Goal: Information Seeking & Learning: Check status

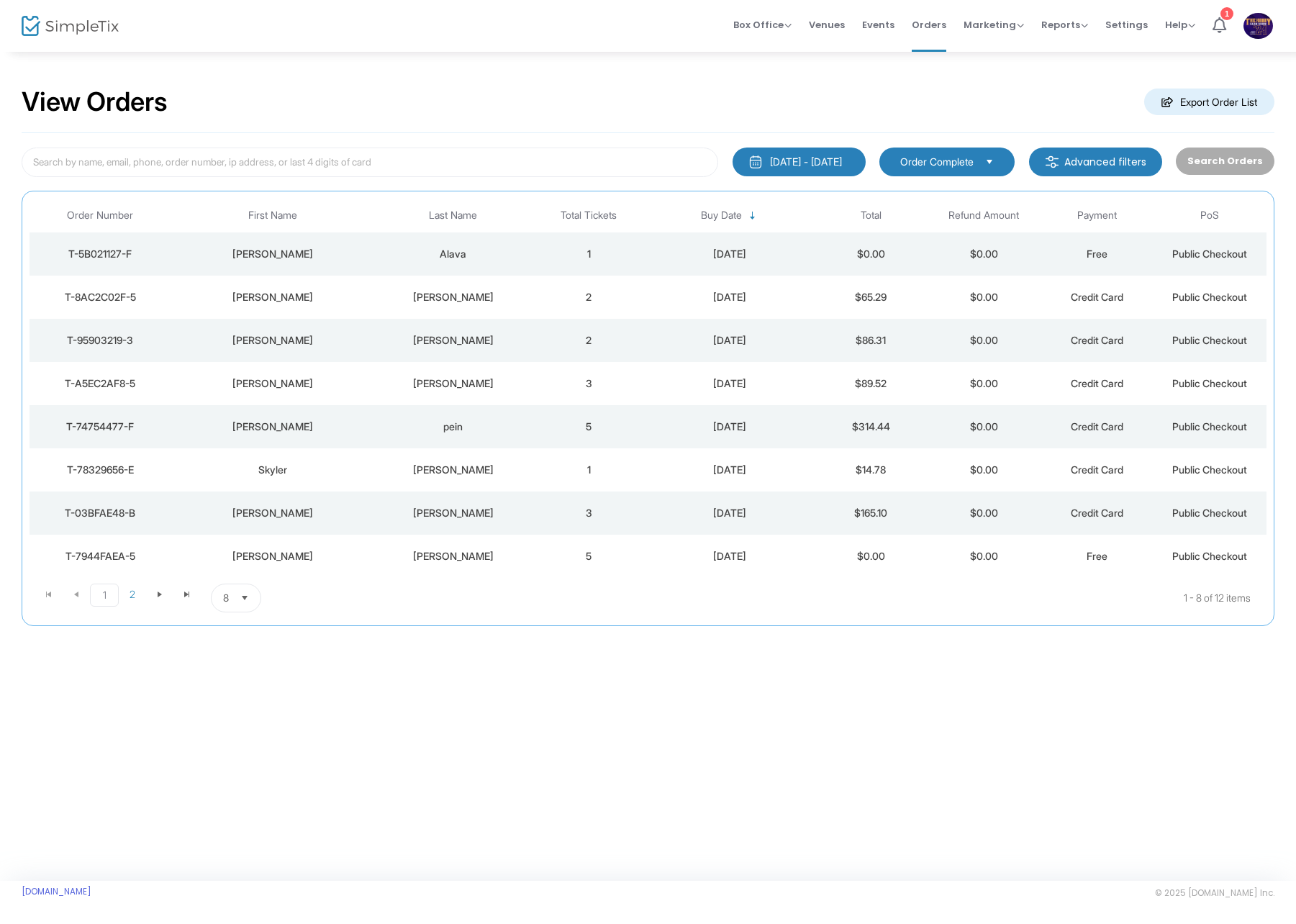
click at [426, 259] on div "Alava" at bounding box center [453, 254] width 151 height 15
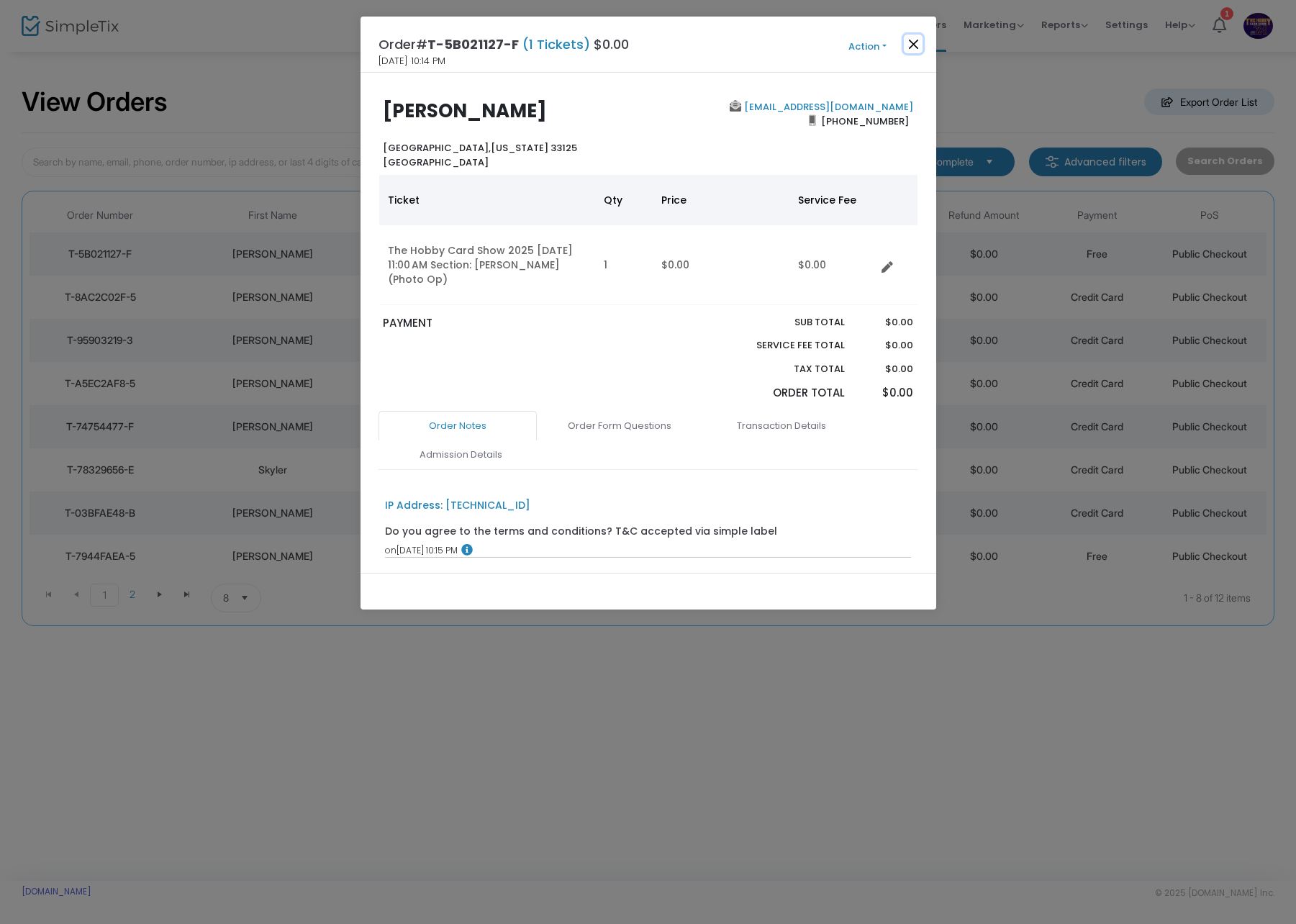
click at [911, 44] on button "Close" at bounding box center [913, 44] width 19 height 19
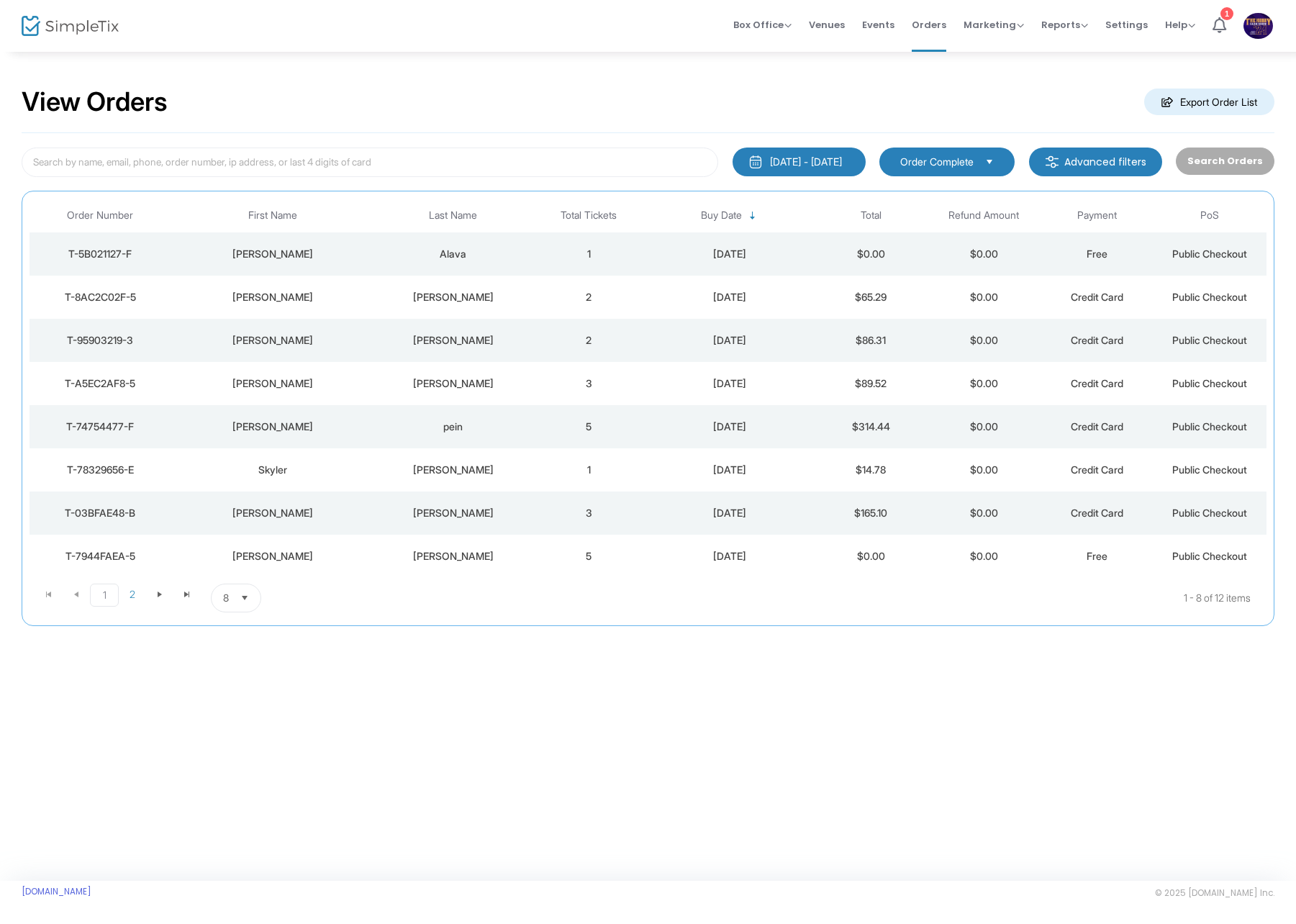
click at [405, 301] on div "[PERSON_NAME]" at bounding box center [453, 297] width 151 height 15
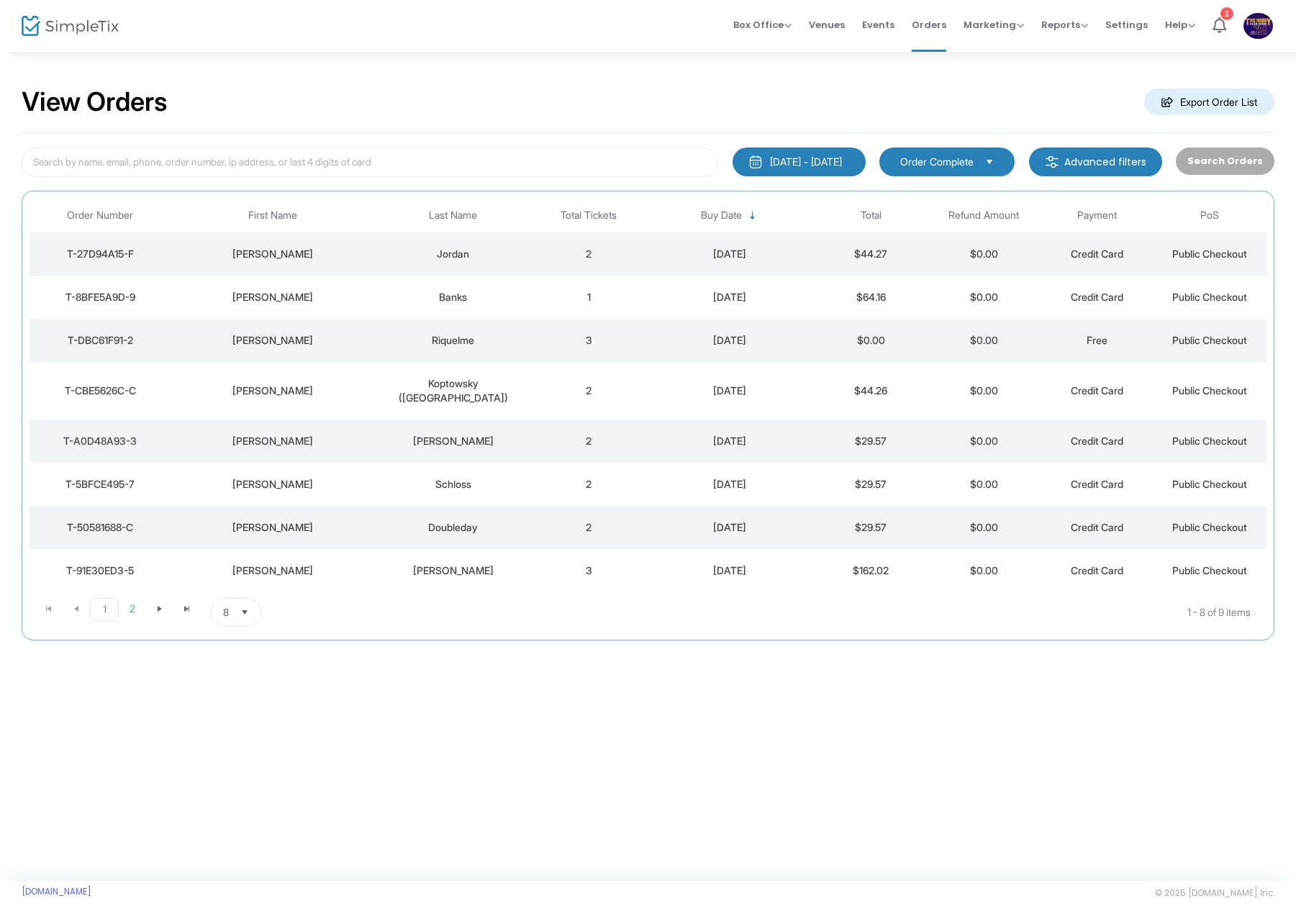
click at [450, 256] on div "Jordan" at bounding box center [453, 254] width 151 height 15
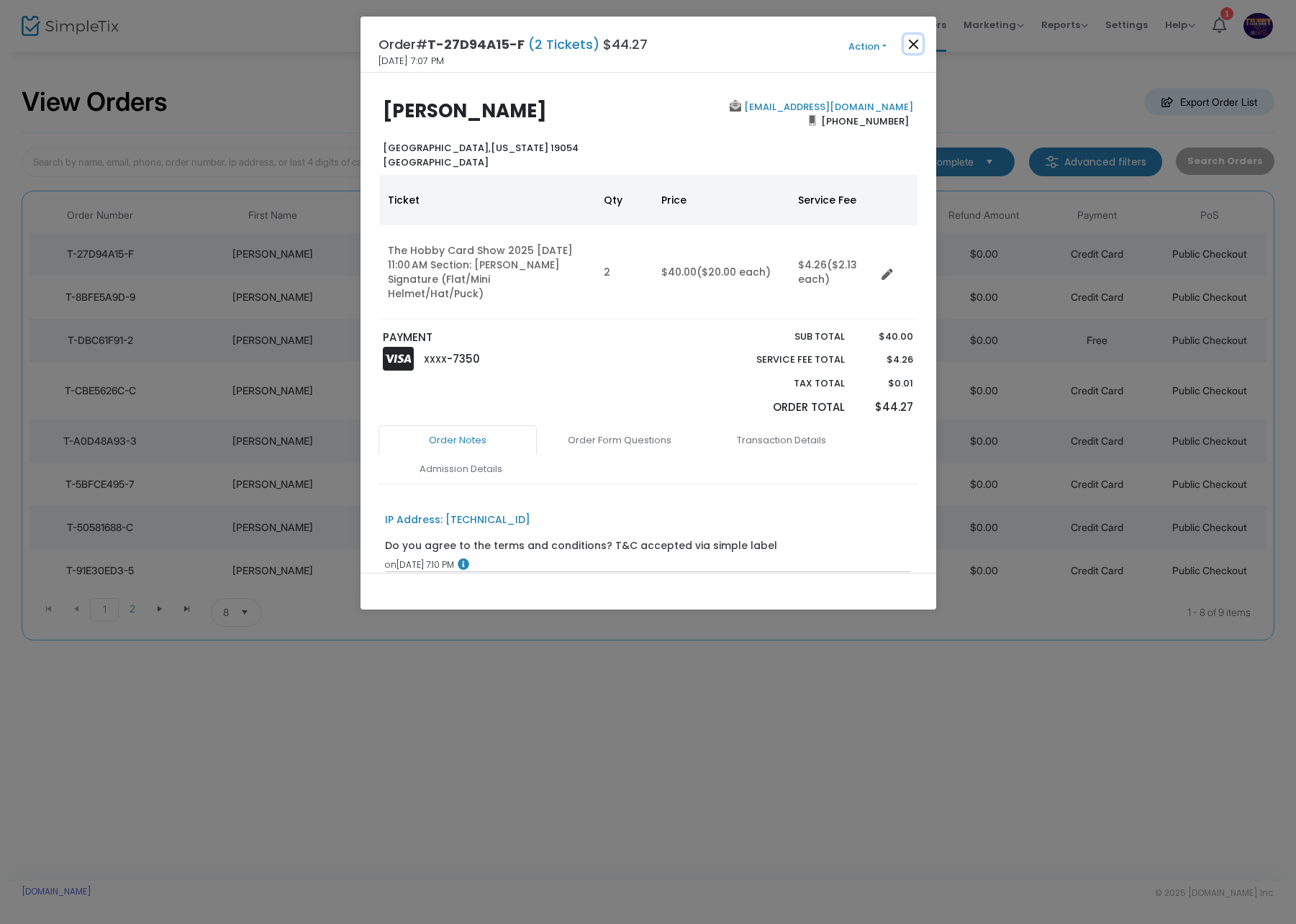
drag, startPoint x: 907, startPoint y: 45, endPoint x: 878, endPoint y: 54, distance: 30.4
click at [907, 45] on button "Close" at bounding box center [913, 44] width 19 height 19
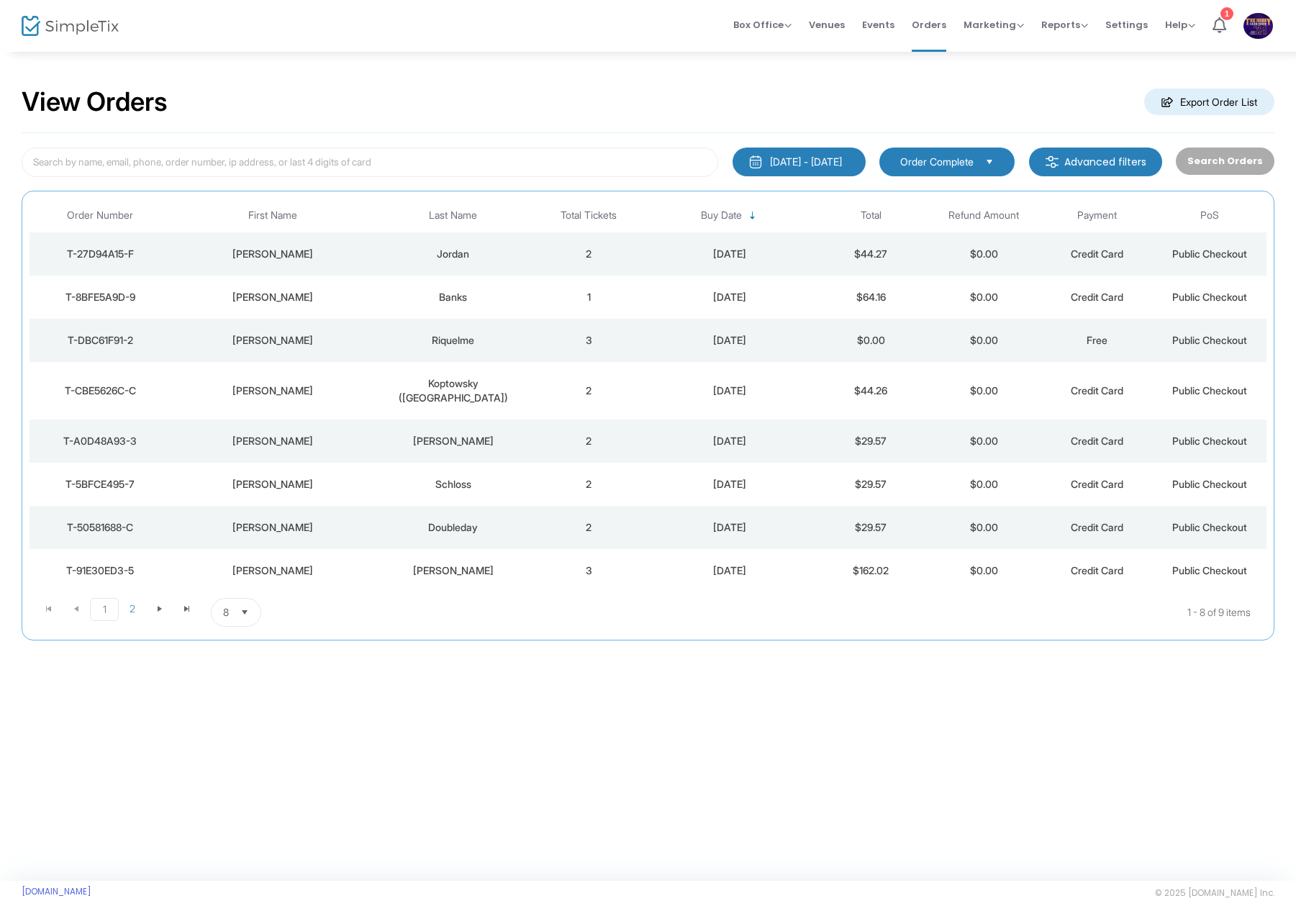
click at [276, 271] on td "Frank" at bounding box center [273, 254] width 204 height 43
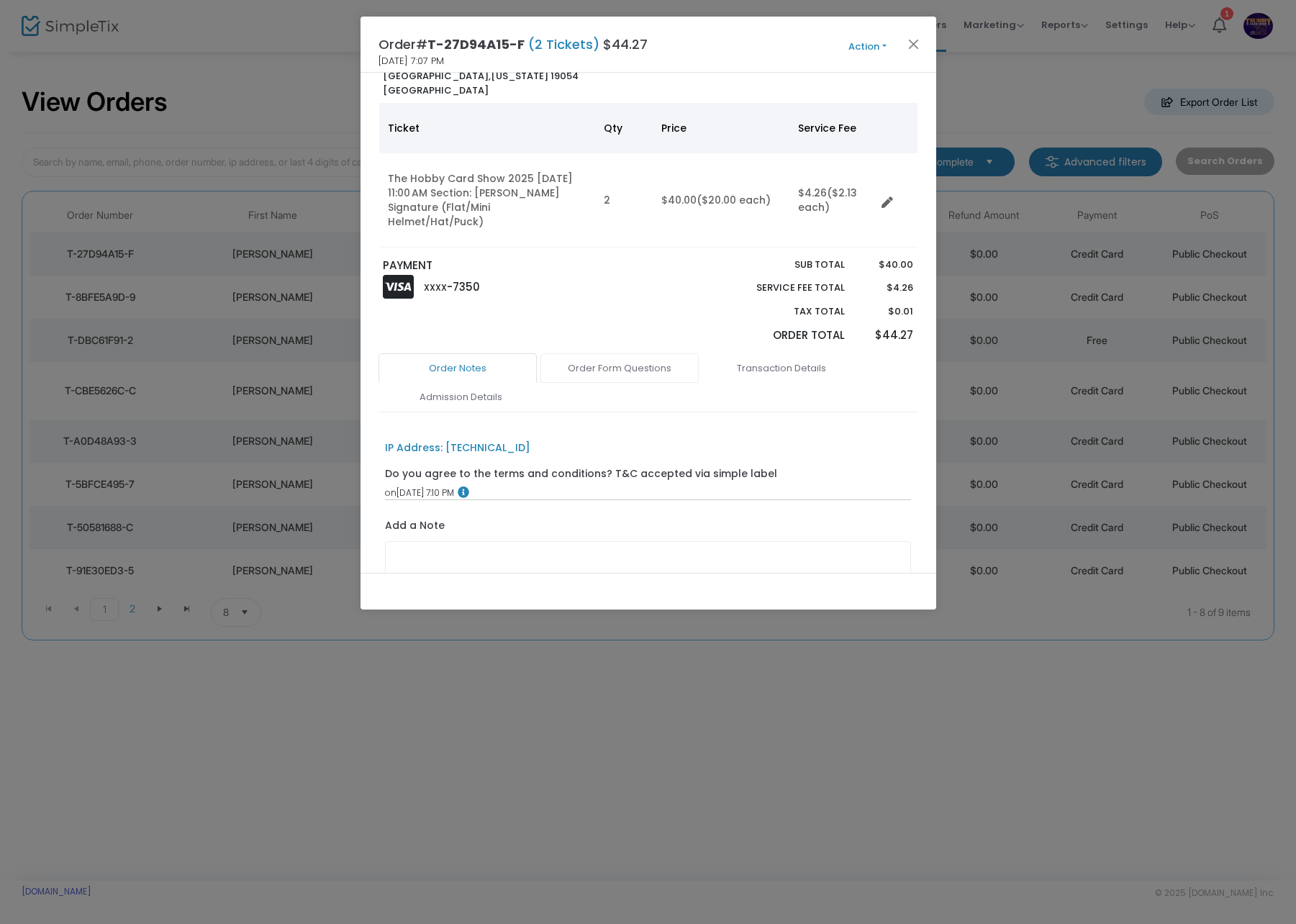
click at [643, 361] on link "Order Form Questions" at bounding box center [620, 368] width 158 height 30
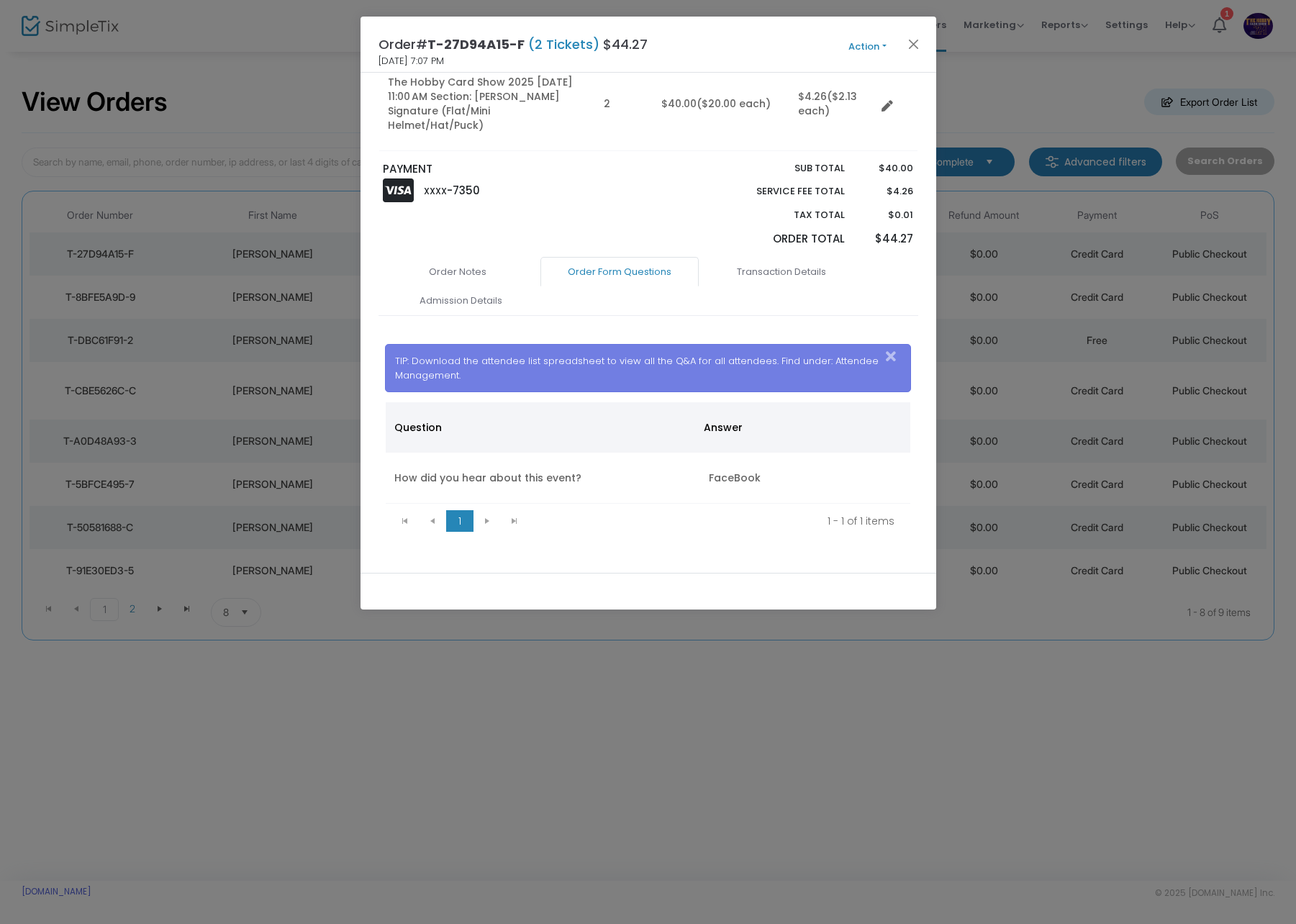
scroll to position [170, 0]
click at [905, 48] on button "Close" at bounding box center [913, 44] width 19 height 19
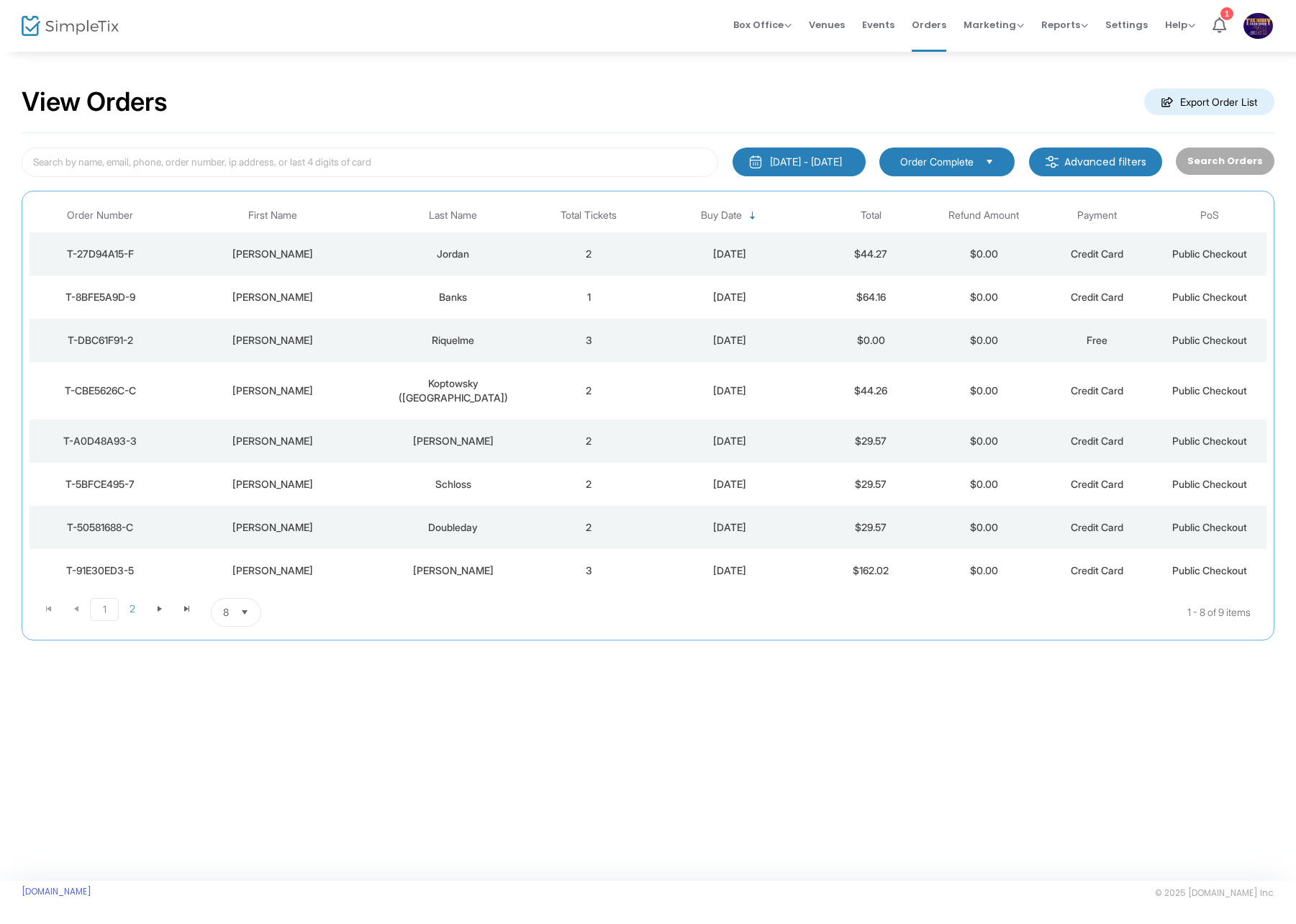
click at [358, 292] on div "Tyrell" at bounding box center [273, 297] width 196 height 15
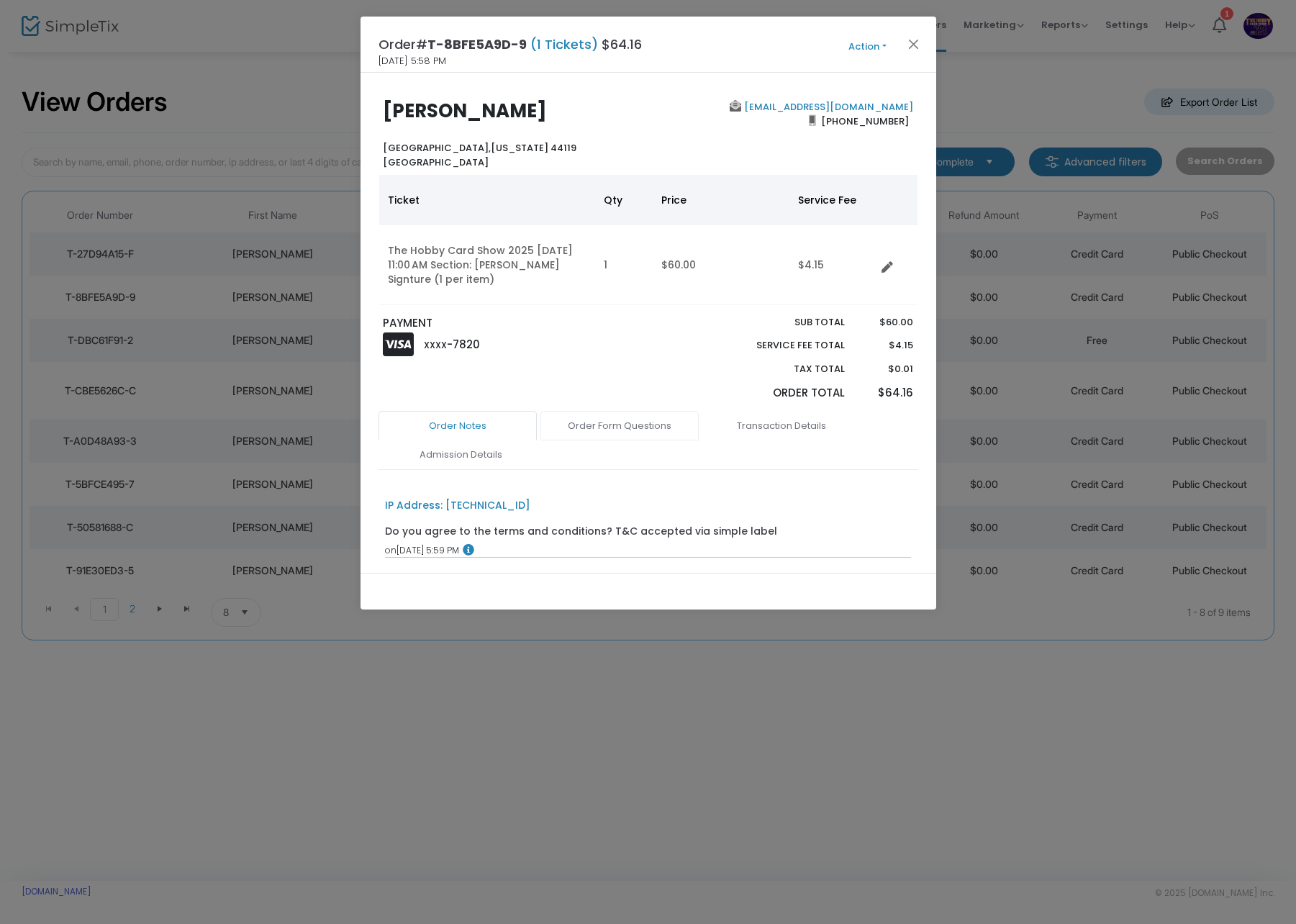
click at [634, 418] on link "Order Form Questions" at bounding box center [620, 426] width 158 height 30
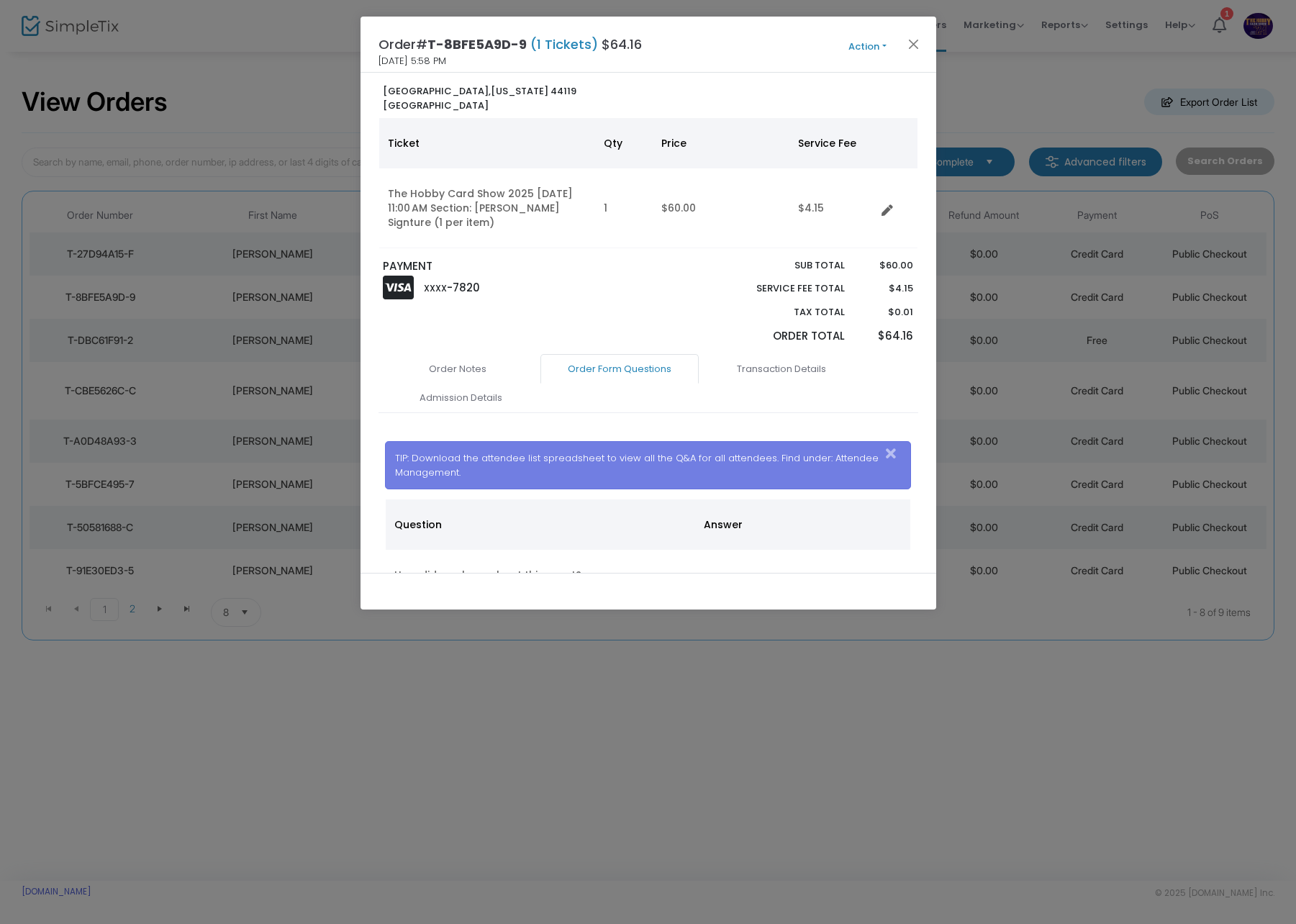
scroll to position [144, 0]
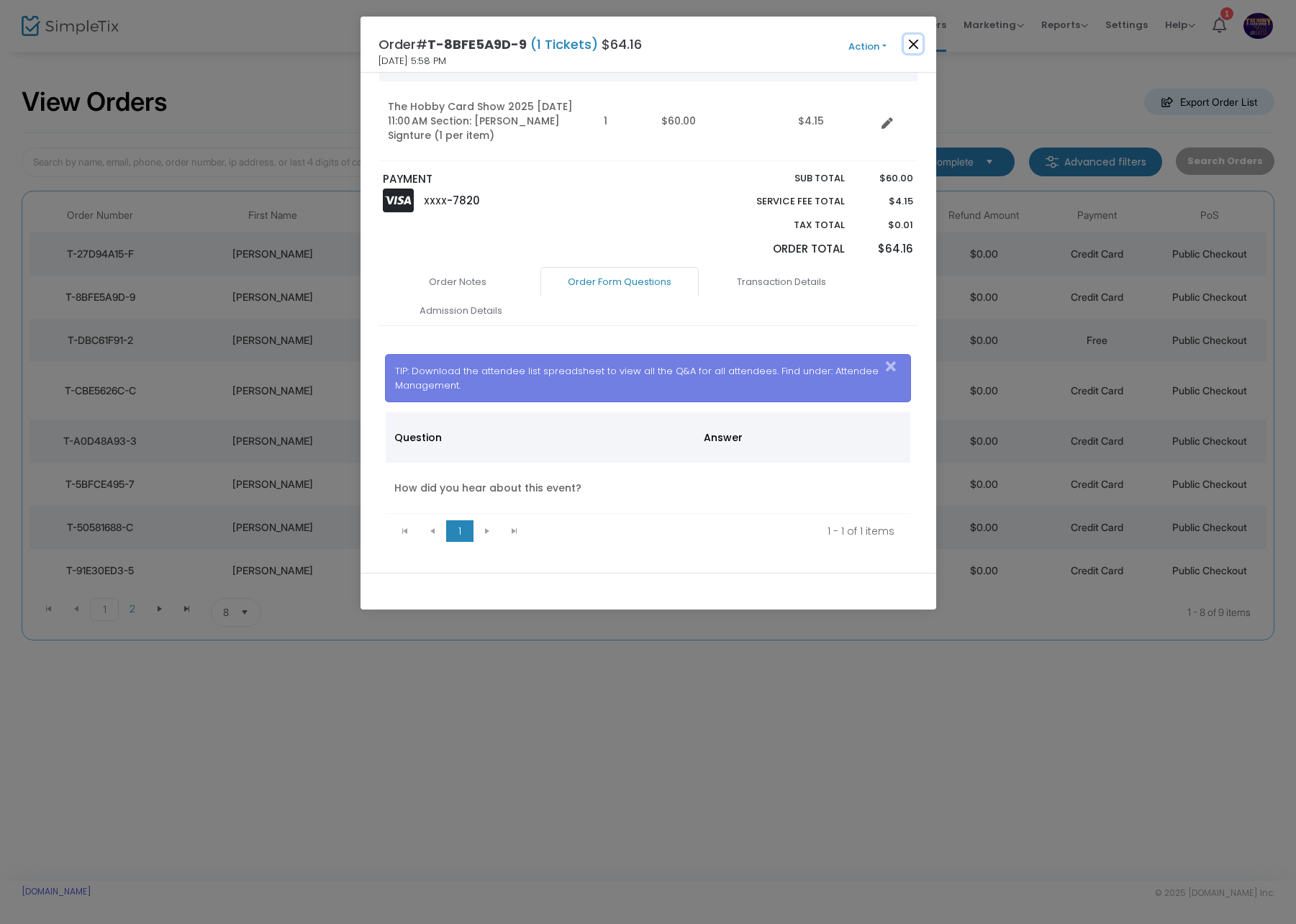
click at [910, 45] on button "Close" at bounding box center [913, 44] width 19 height 19
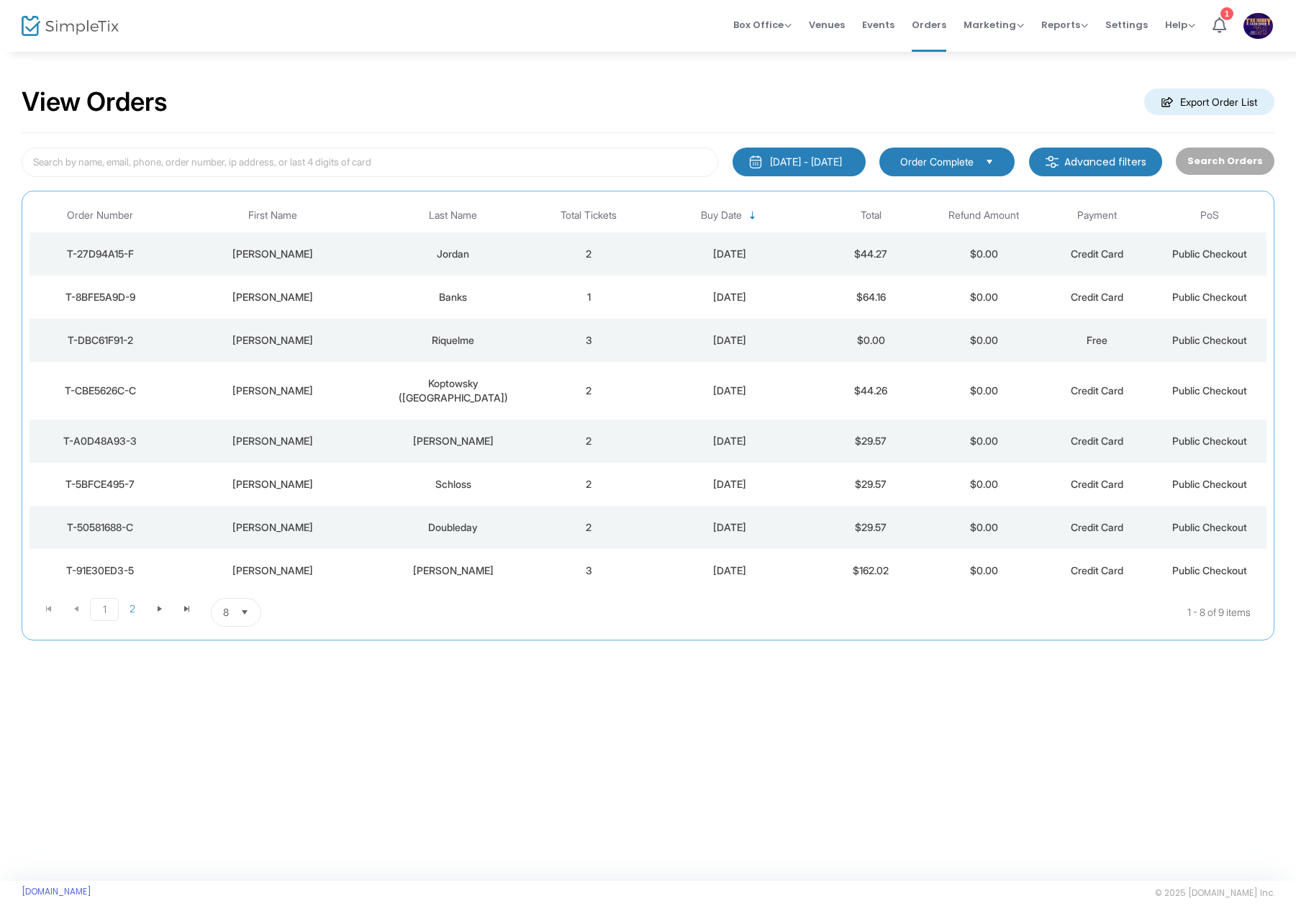
click at [401, 330] on td "Riquelme" at bounding box center [453, 340] width 158 height 43
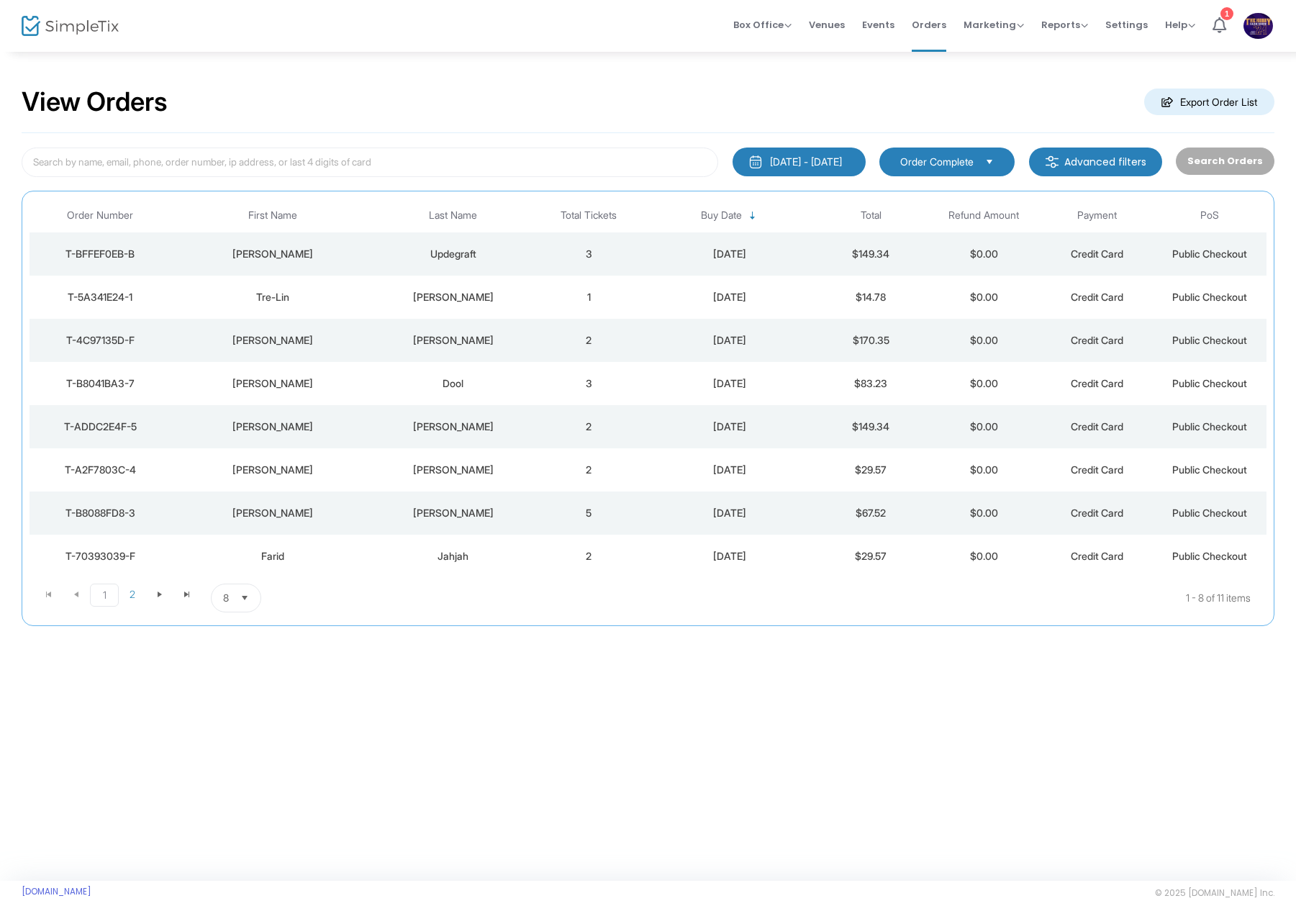
click at [227, 588] on span "8" at bounding box center [226, 597] width 18 height 27
click at [243, 638] on li "8" at bounding box center [237, 627] width 50 height 29
click at [243, 641] on div "View Orders Export Order List 1/1/2000 - 8/11/2025 Last 30 Days Today Yesterday…" at bounding box center [648, 363] width 1296 height 626
click at [242, 606] on span "Select" at bounding box center [245, 598] width 23 height 23
click at [244, 646] on li "25" at bounding box center [237, 656] width 50 height 29
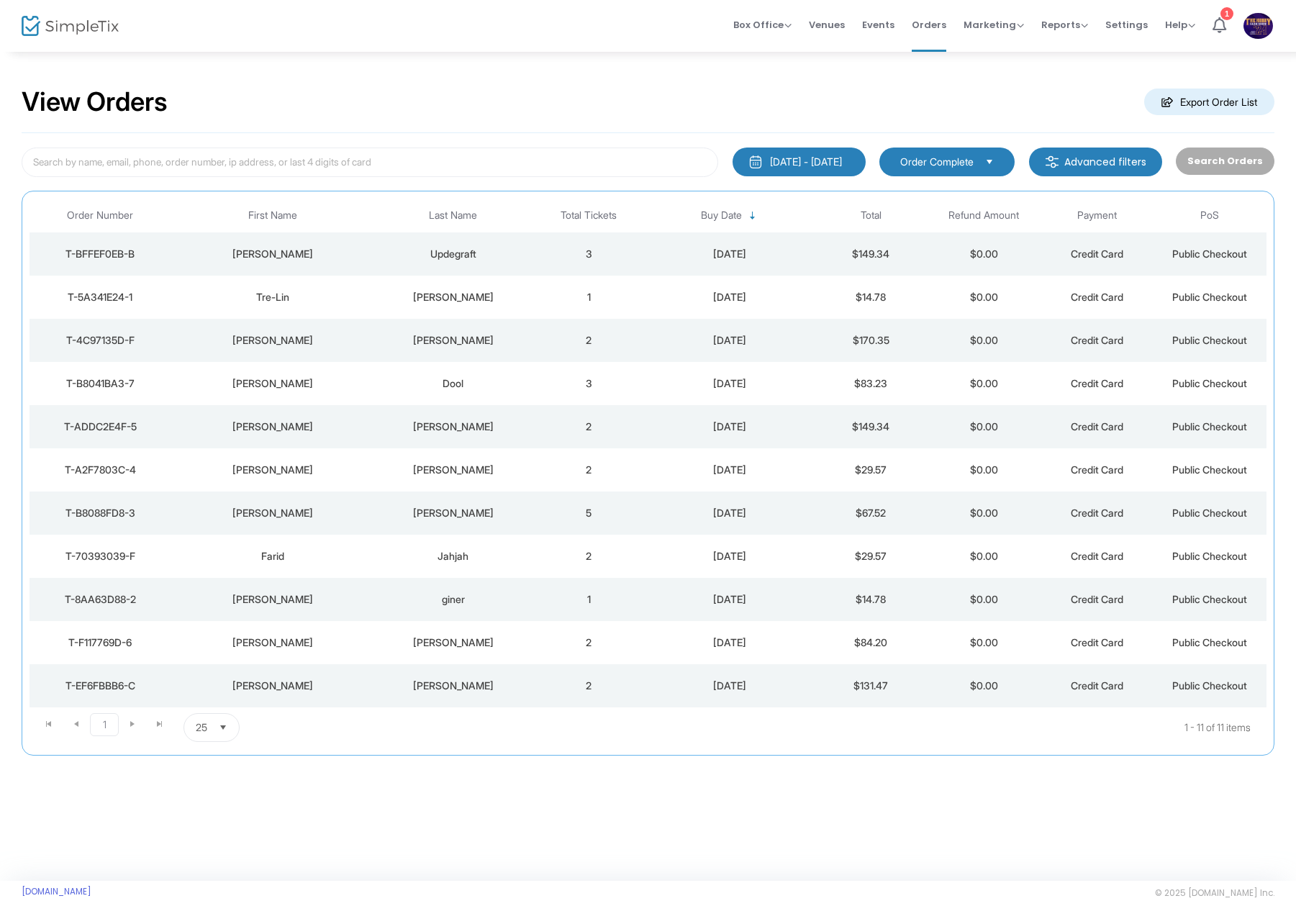
click at [267, 249] on div "Daniel" at bounding box center [273, 254] width 196 height 15
